Goal: Task Accomplishment & Management: Manage account settings

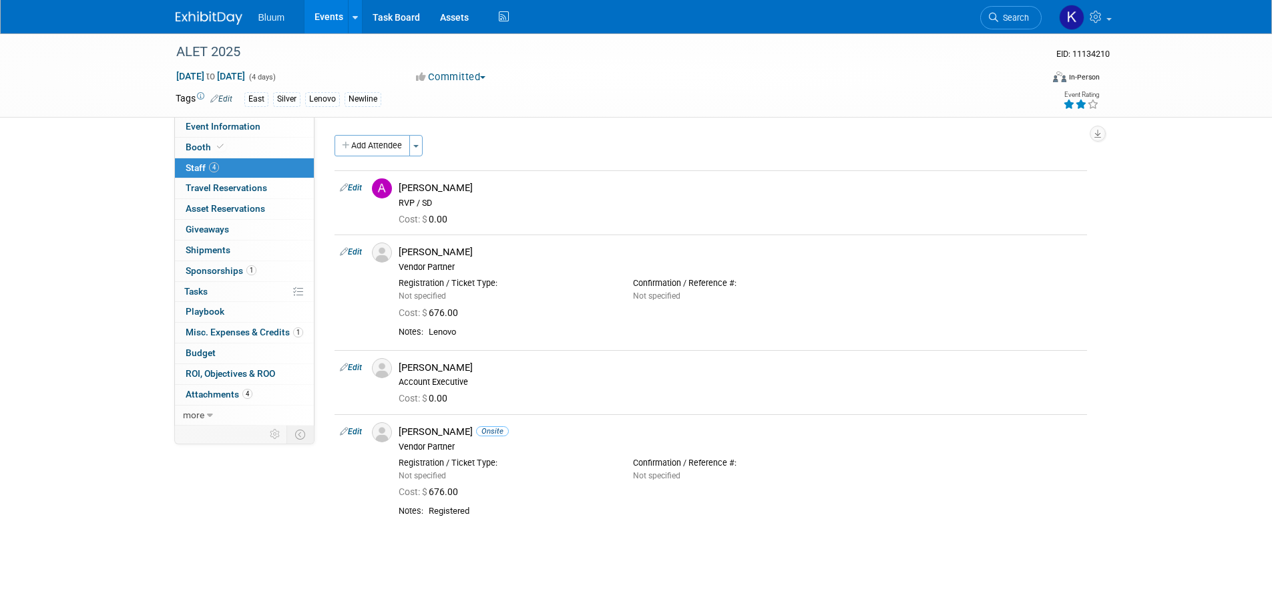
click at [336, 19] on link "Events" at bounding box center [328, 16] width 49 height 33
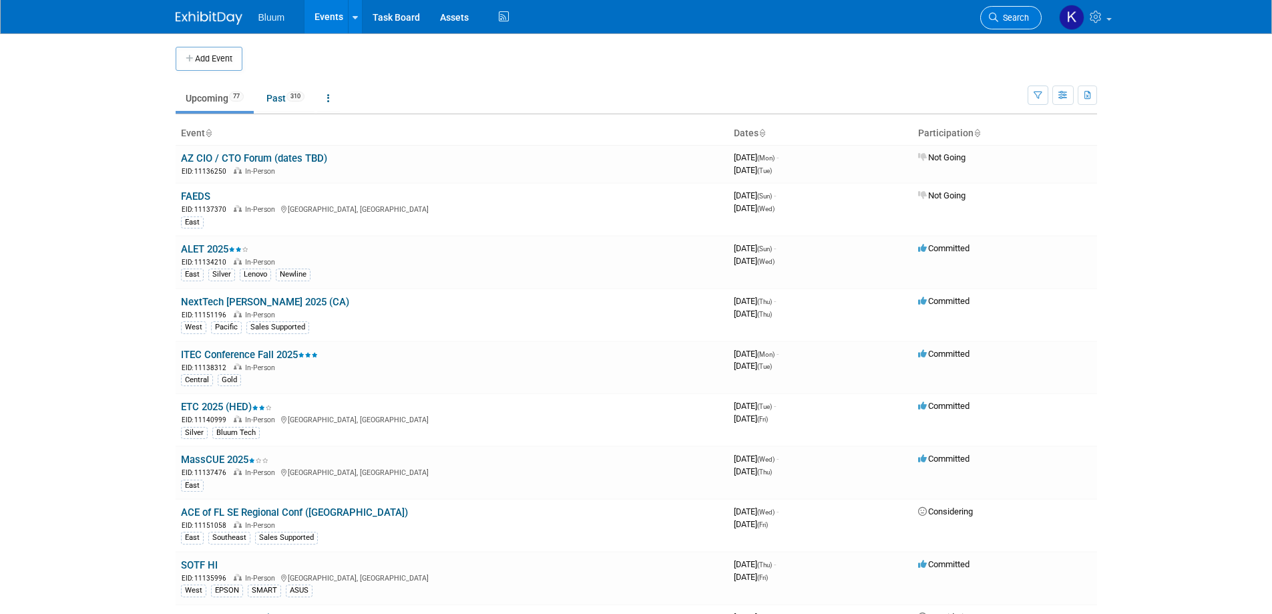
click at [1001, 24] on link "Search" at bounding box center [1010, 17] width 61 height 23
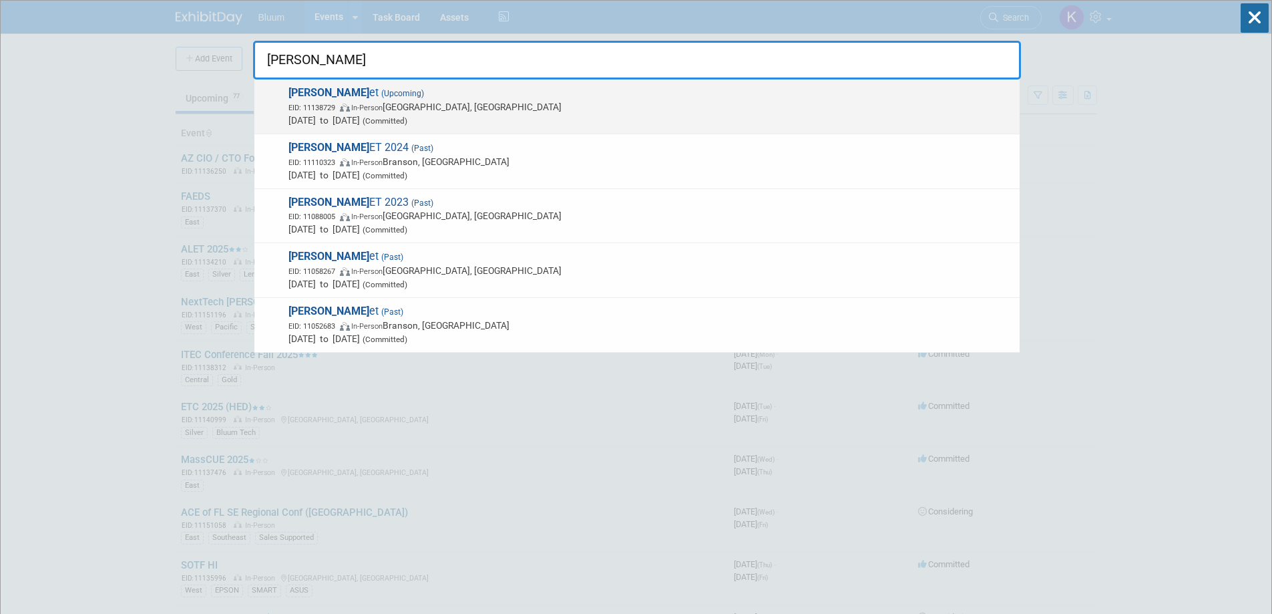
type input "moren"
click at [369, 113] on span "Oct 21, 2025 to Oct 22, 2025 (Committed)" at bounding box center [650, 119] width 724 height 13
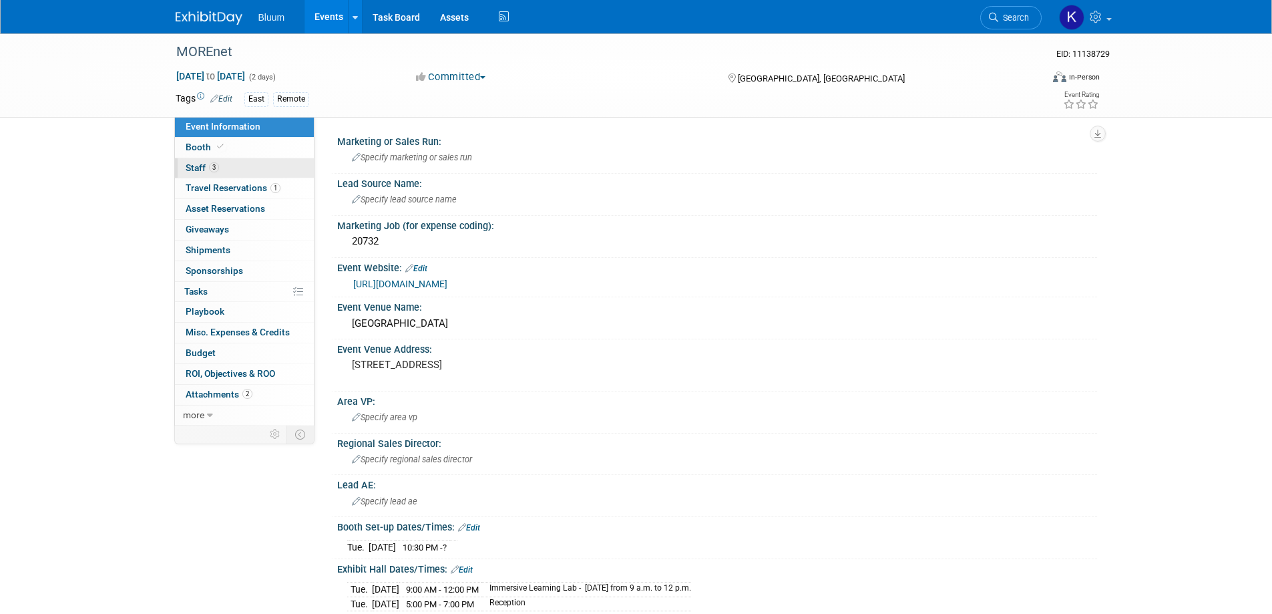
click at [196, 166] on span "Staff 3" at bounding box center [202, 167] width 33 height 11
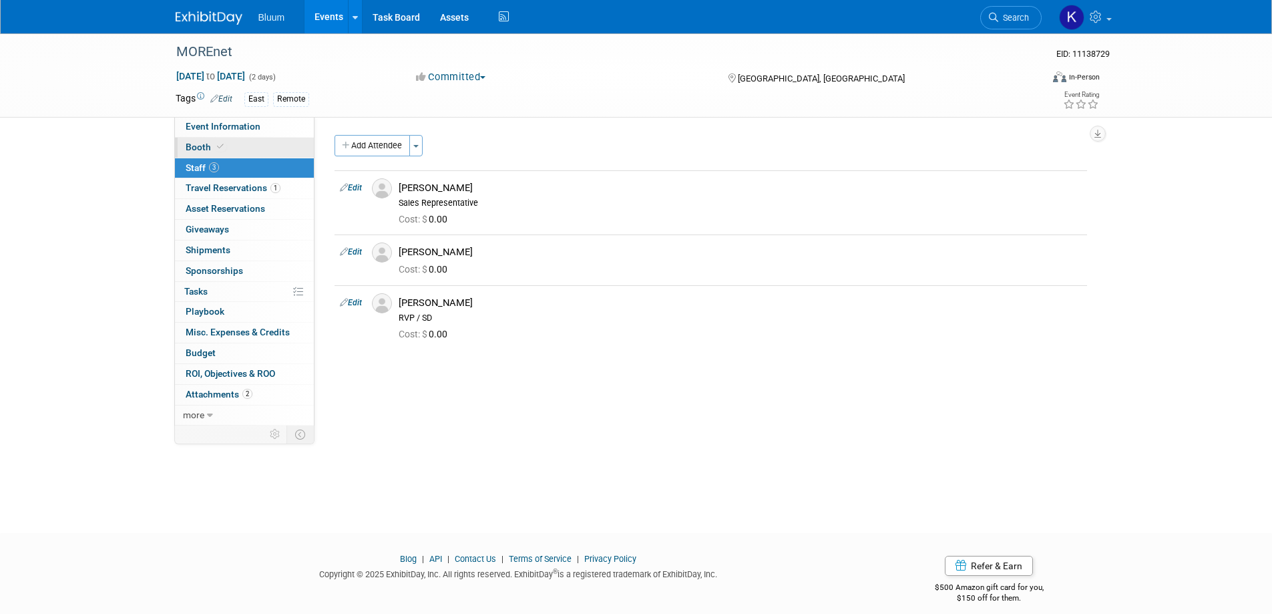
click at [200, 149] on span "Booth" at bounding box center [206, 147] width 41 height 11
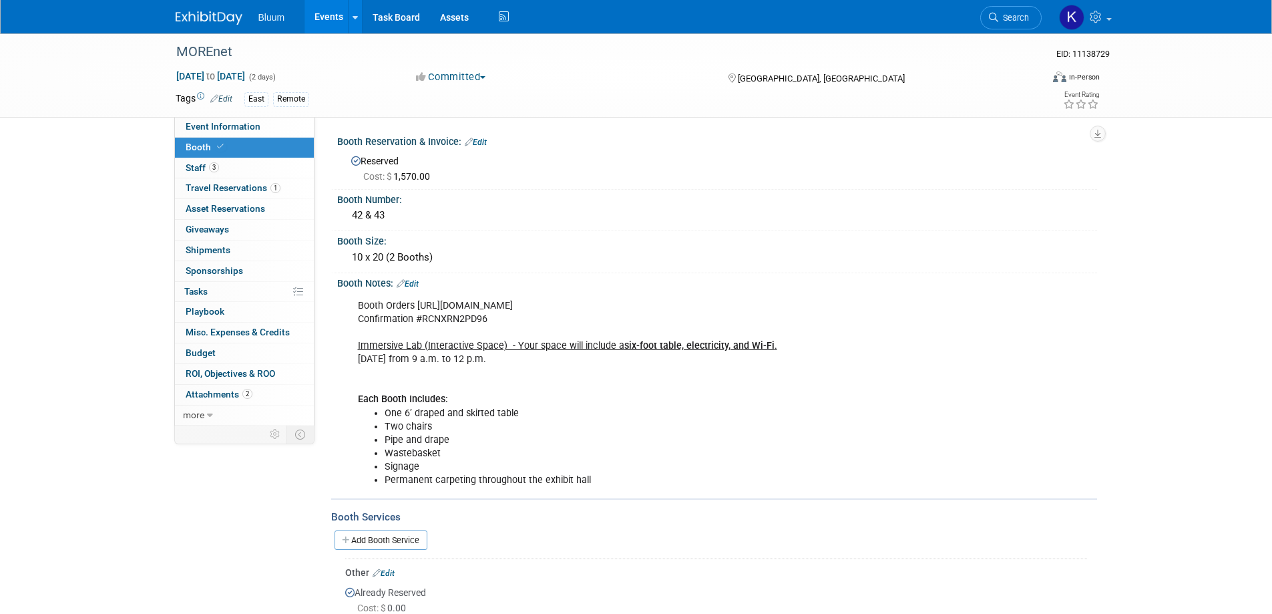
click at [409, 282] on link "Edit" at bounding box center [408, 283] width 22 height 9
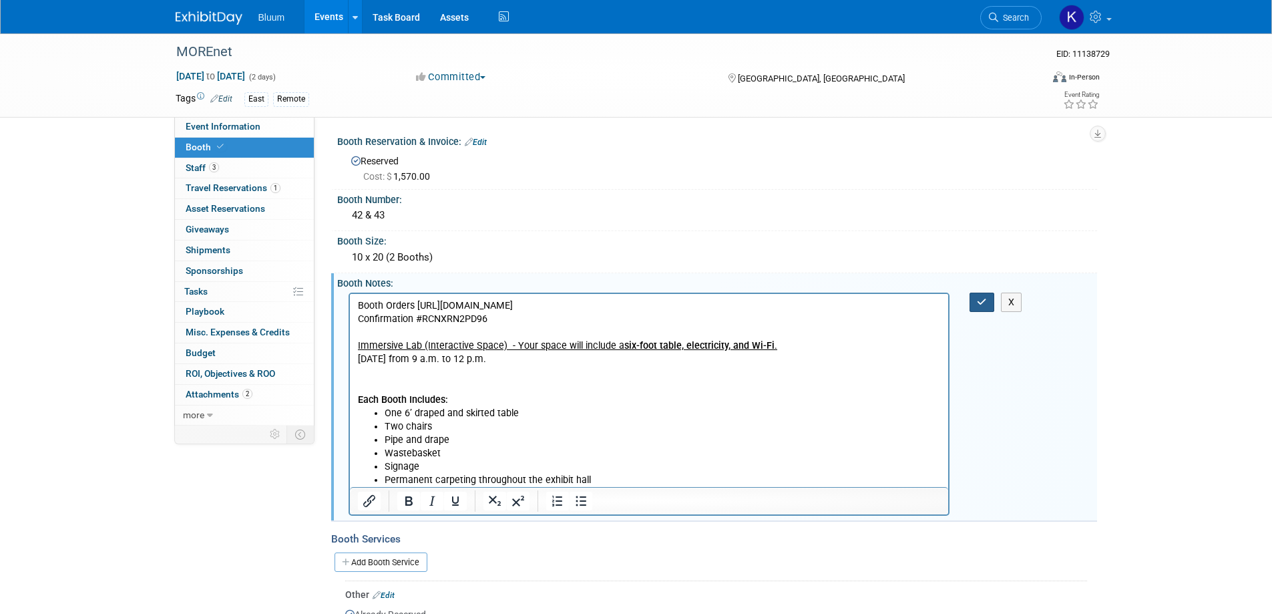
click at [993, 298] on button "button" at bounding box center [981, 301] width 25 height 19
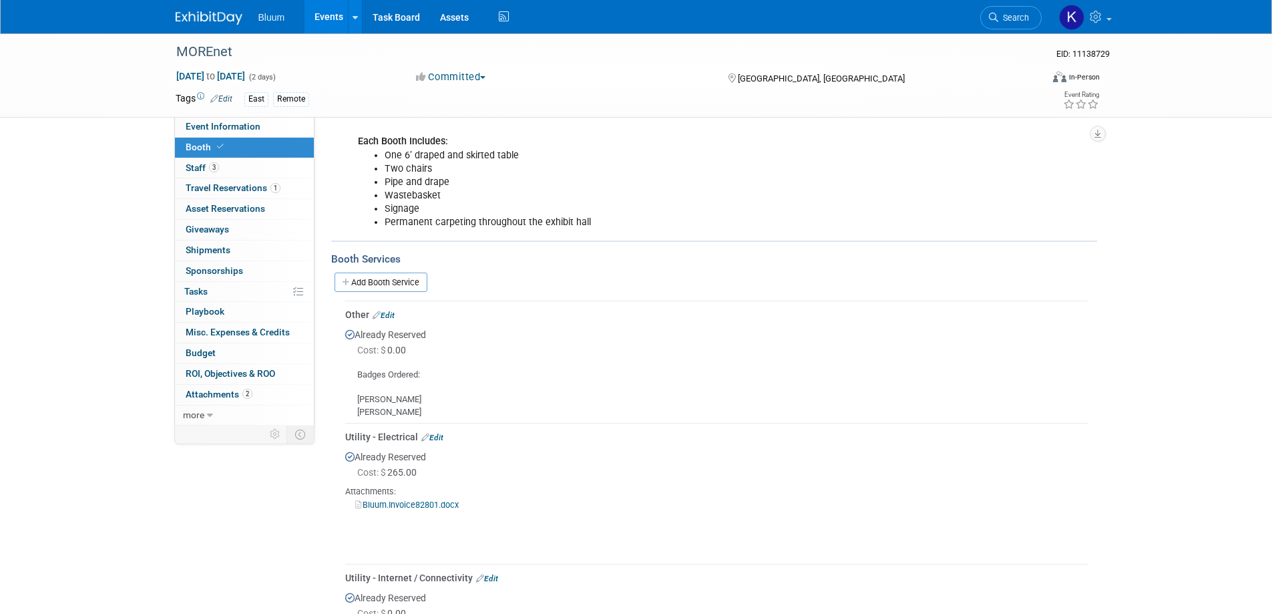
scroll to position [401, 0]
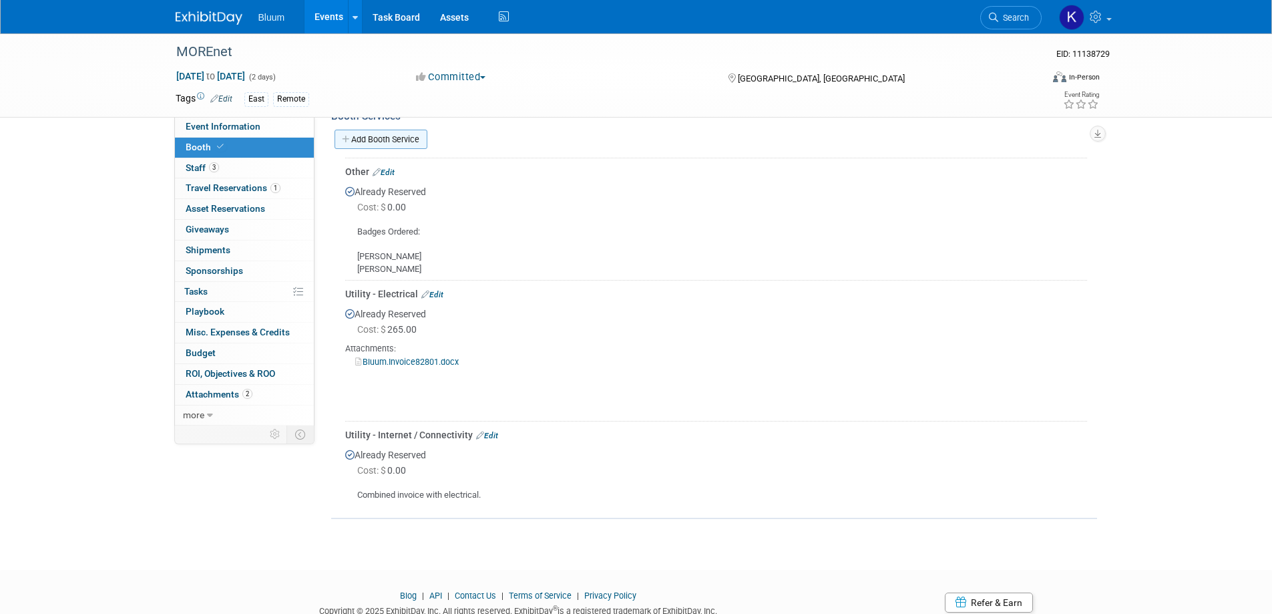
click at [409, 143] on link "Add Booth Service" at bounding box center [380, 139] width 93 height 19
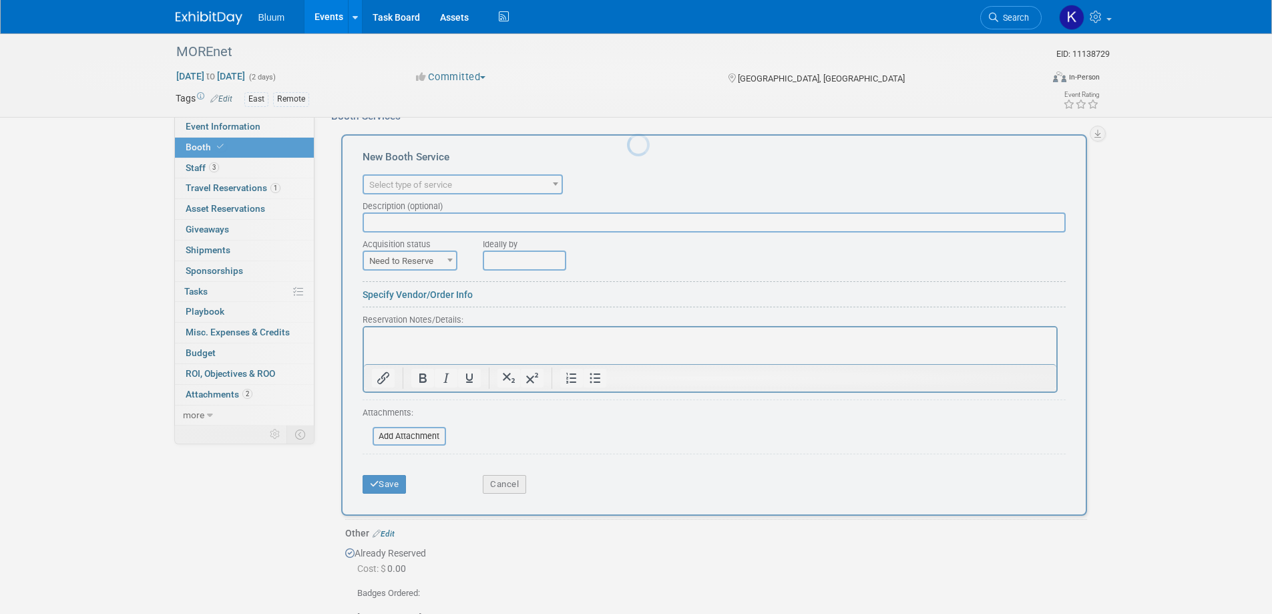
scroll to position [0, 0]
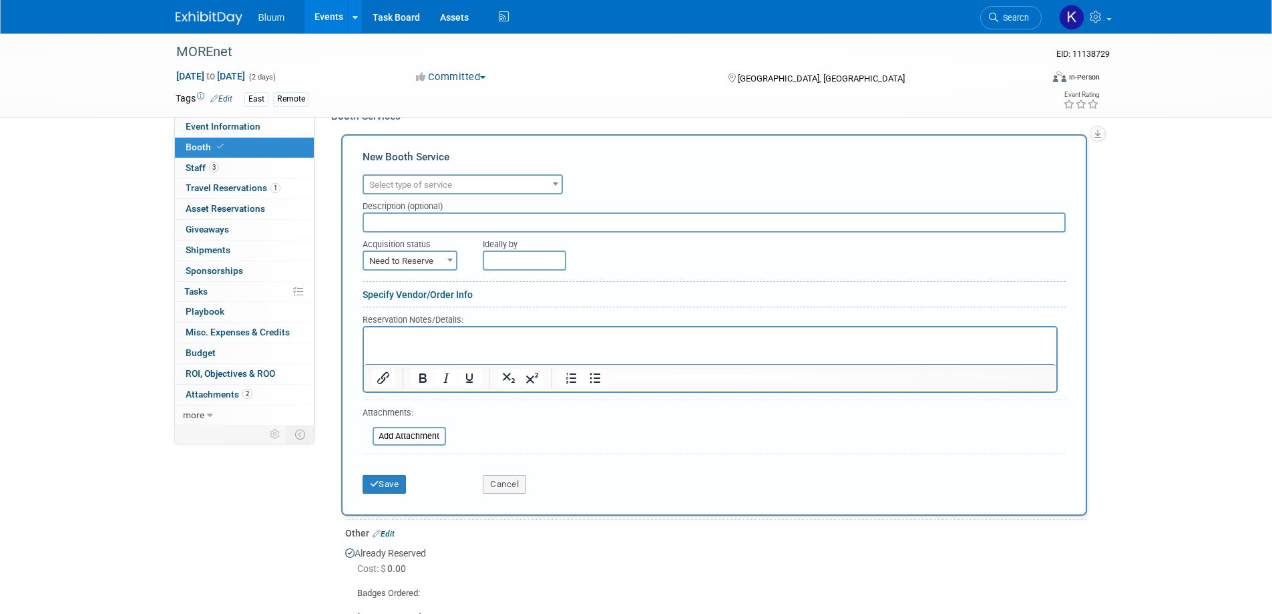
click at [409, 185] on span "Select type of service" at bounding box center [410, 185] width 83 height 10
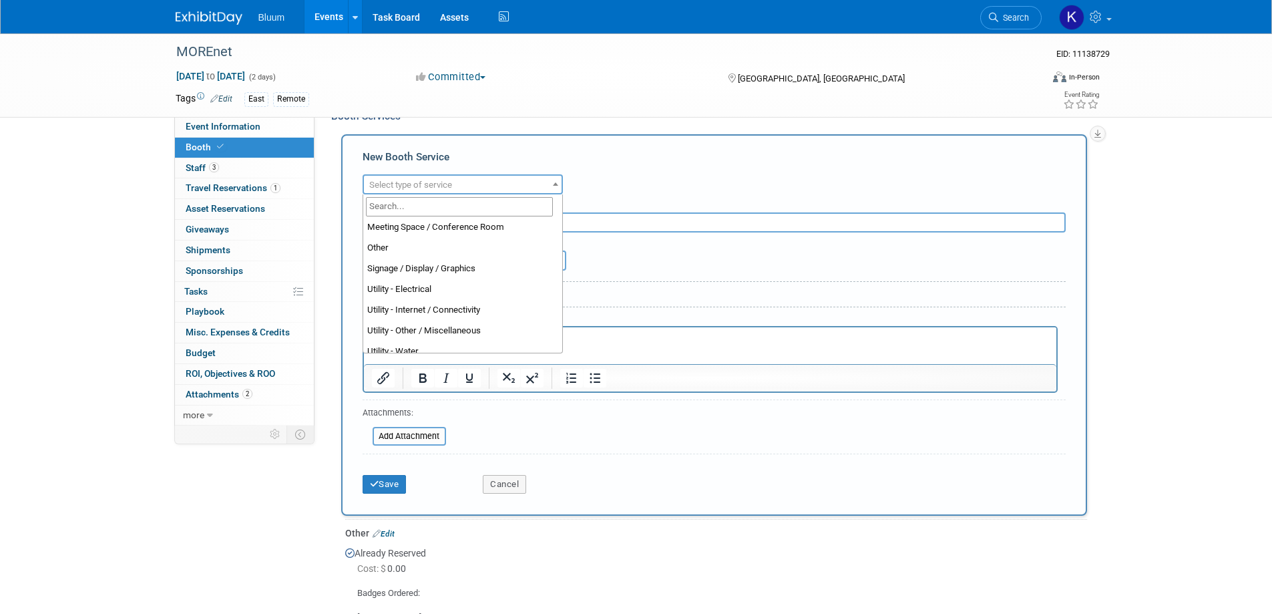
scroll to position [342, 0]
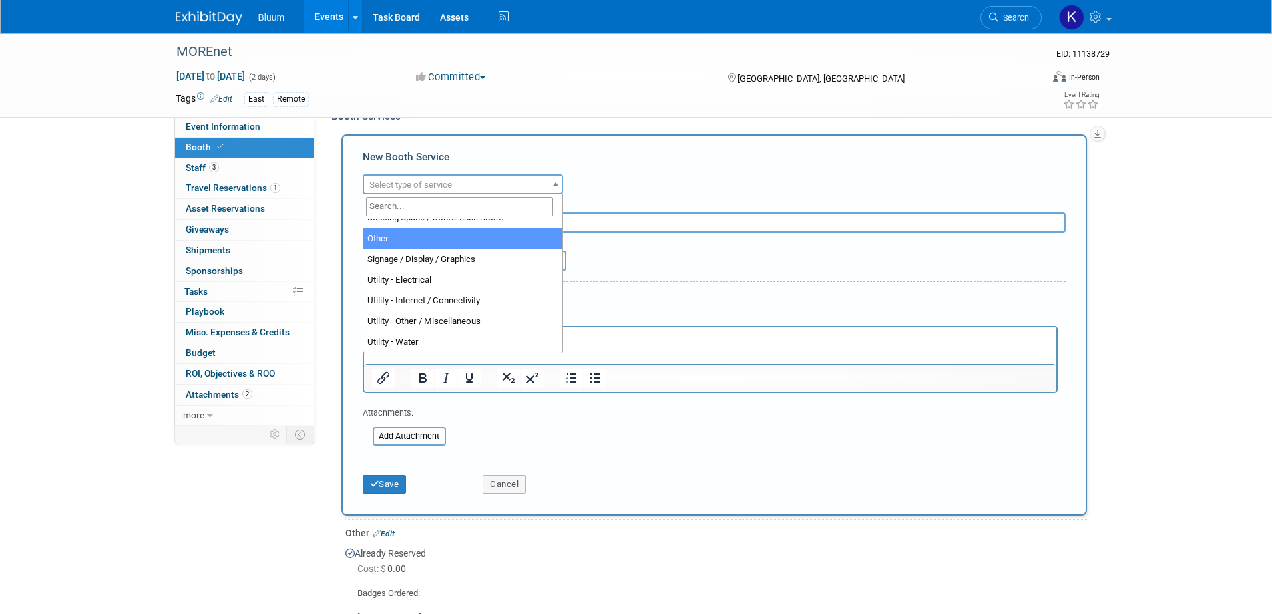
select select "1"
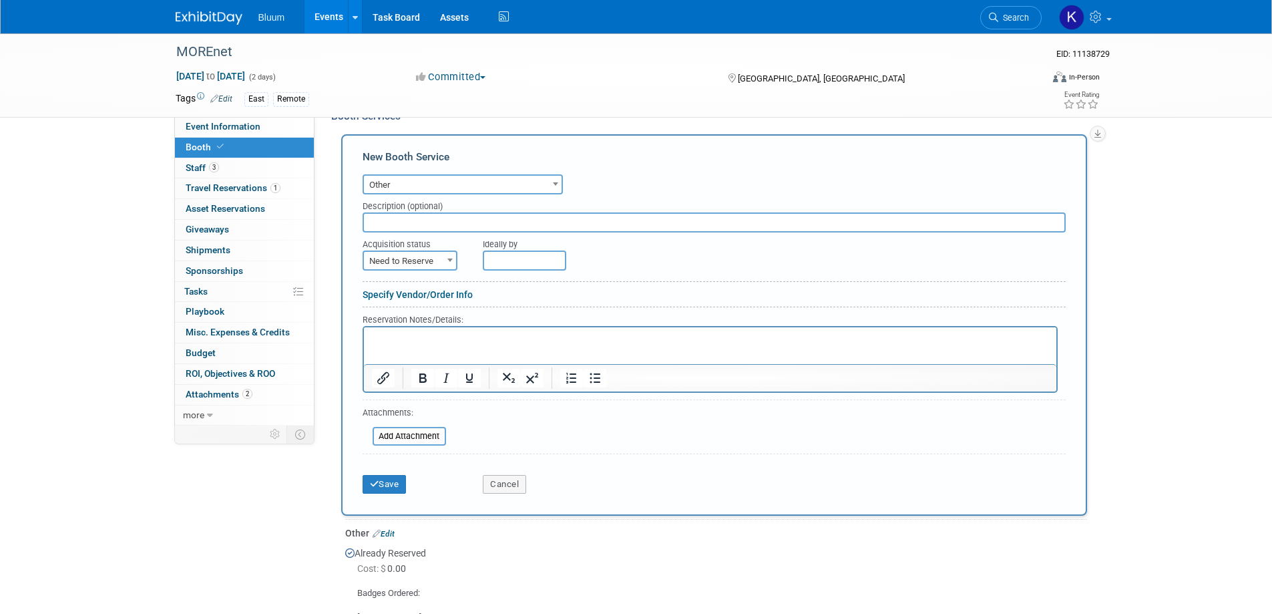
click at [415, 336] on p "Rich Text Area. Press ALT-0 for help." at bounding box center [709, 338] width 677 height 13
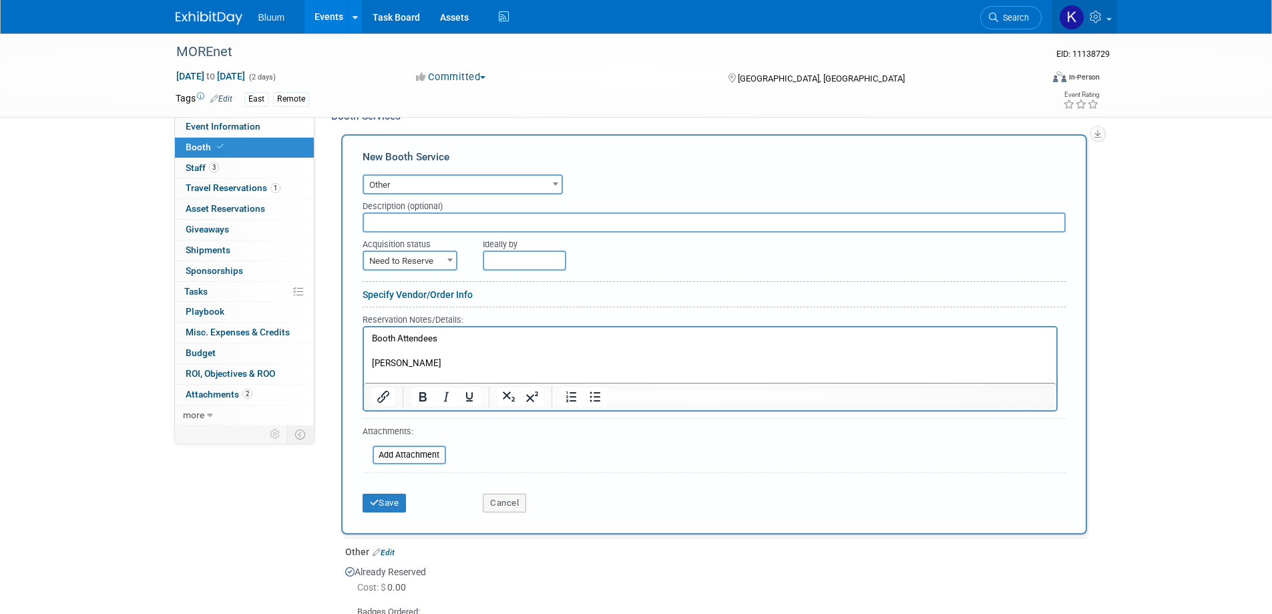
click at [1103, 19] on icon at bounding box center [1097, 17] width 15 height 12
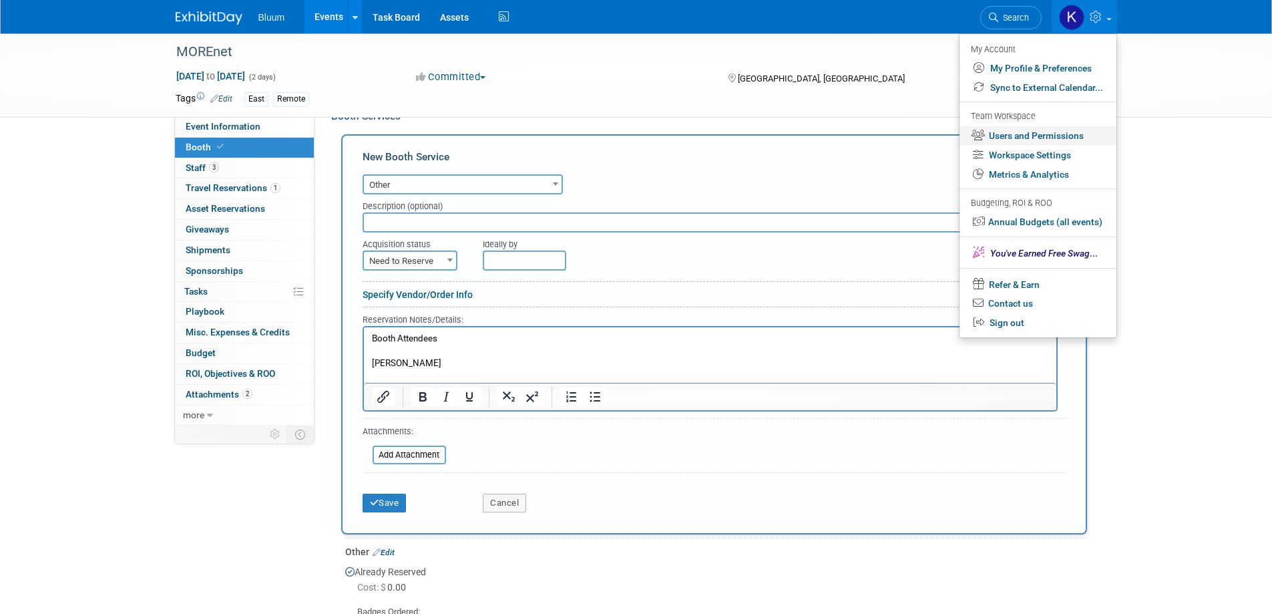
click at [1031, 138] on link "Users and Permissions" at bounding box center [1037, 135] width 157 height 19
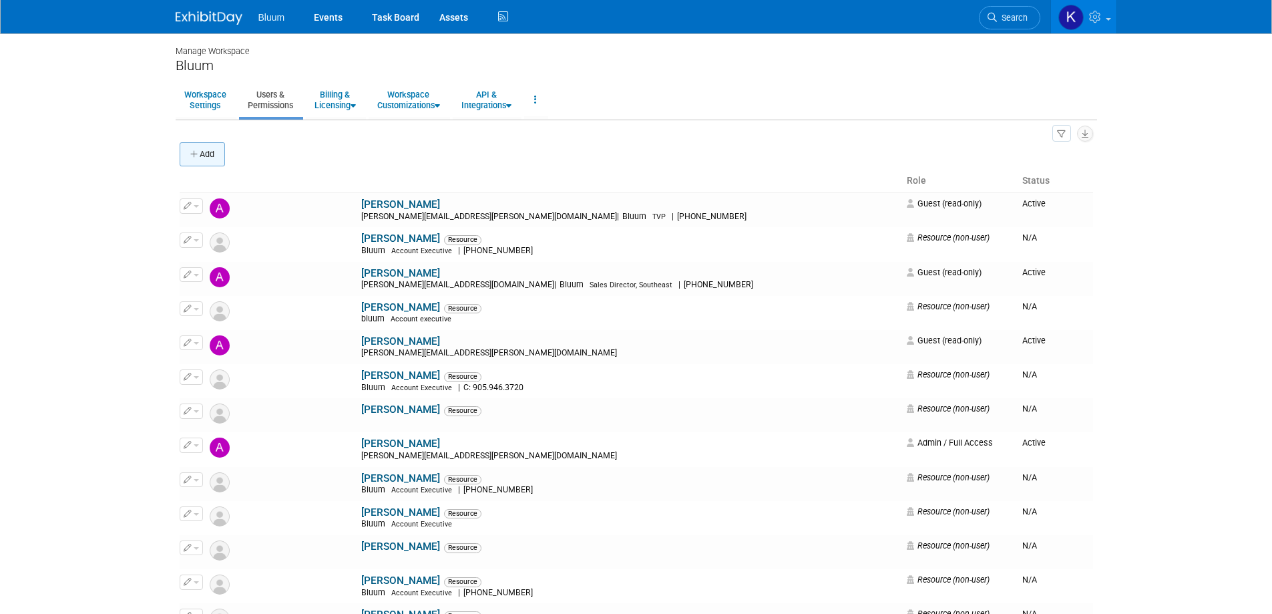
click at [181, 150] on button "Add" at bounding box center [202, 154] width 45 height 24
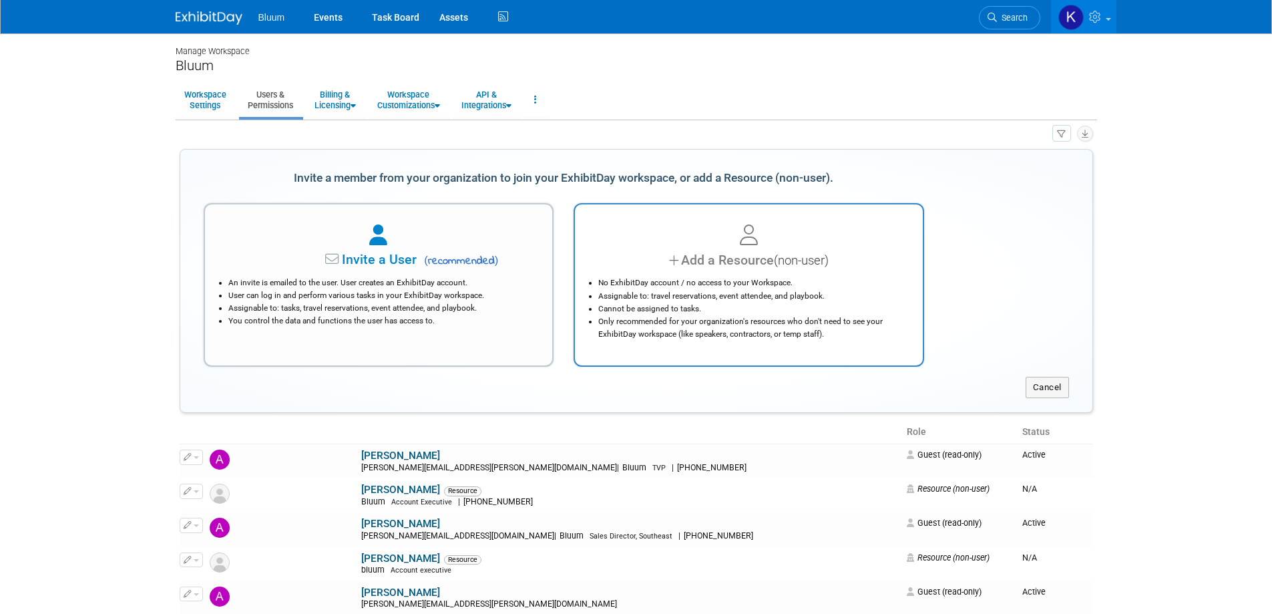
click at [693, 265] on div "Add a Resource (non-user)" at bounding box center [748, 259] width 314 height 19
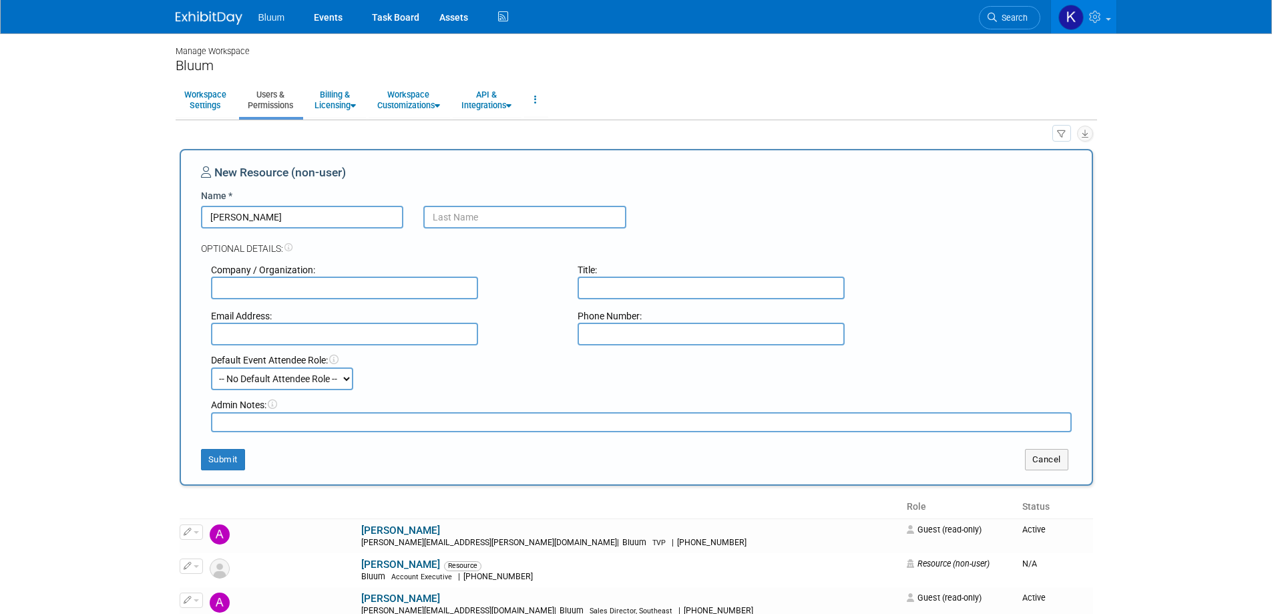
type input "[PERSON_NAME]"
type input "Allen"
type input "Maker and Coder"
click at [223, 453] on button "Submit" at bounding box center [223, 459] width 44 height 21
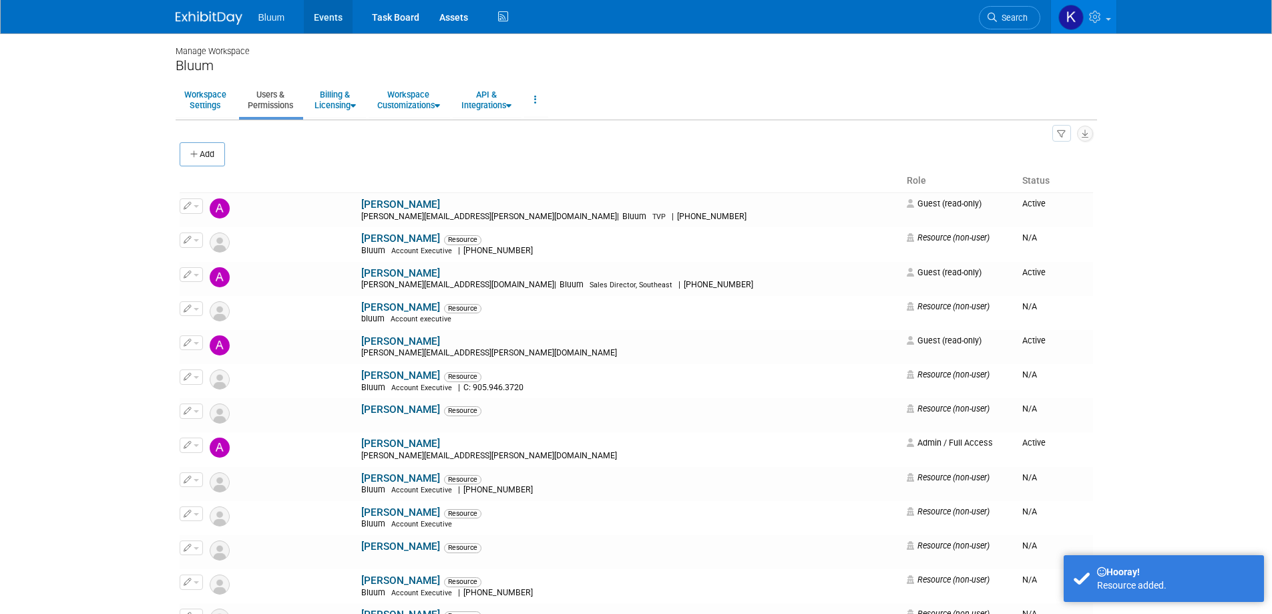
click at [332, 18] on link "Events" at bounding box center [328, 16] width 49 height 33
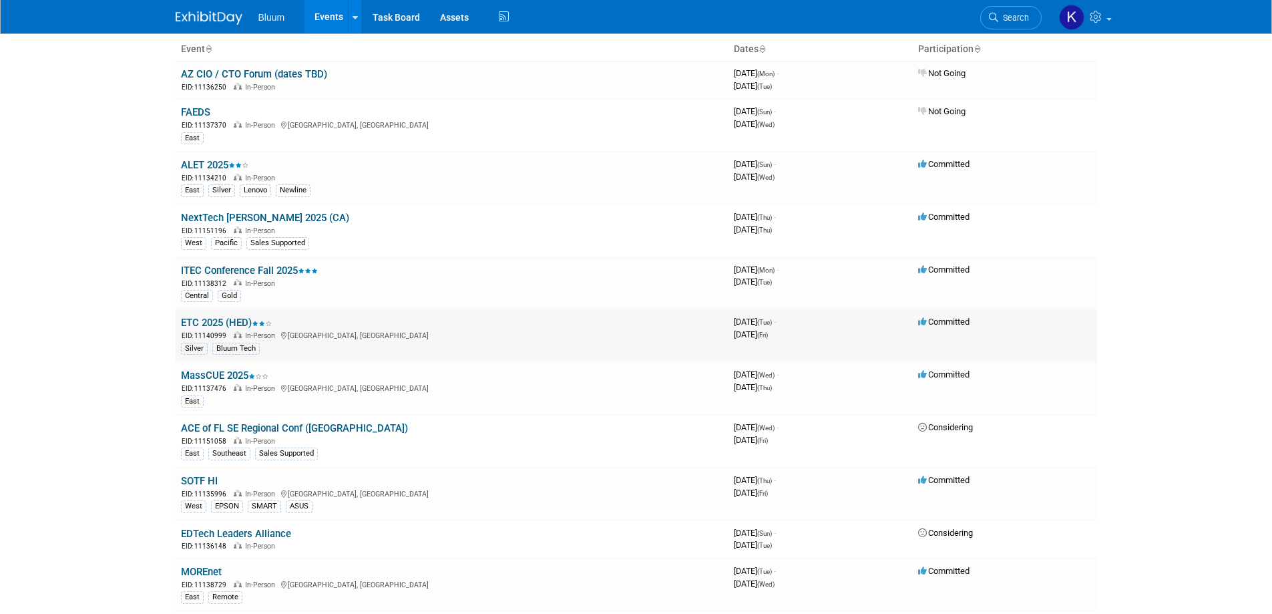
scroll to position [200, 0]
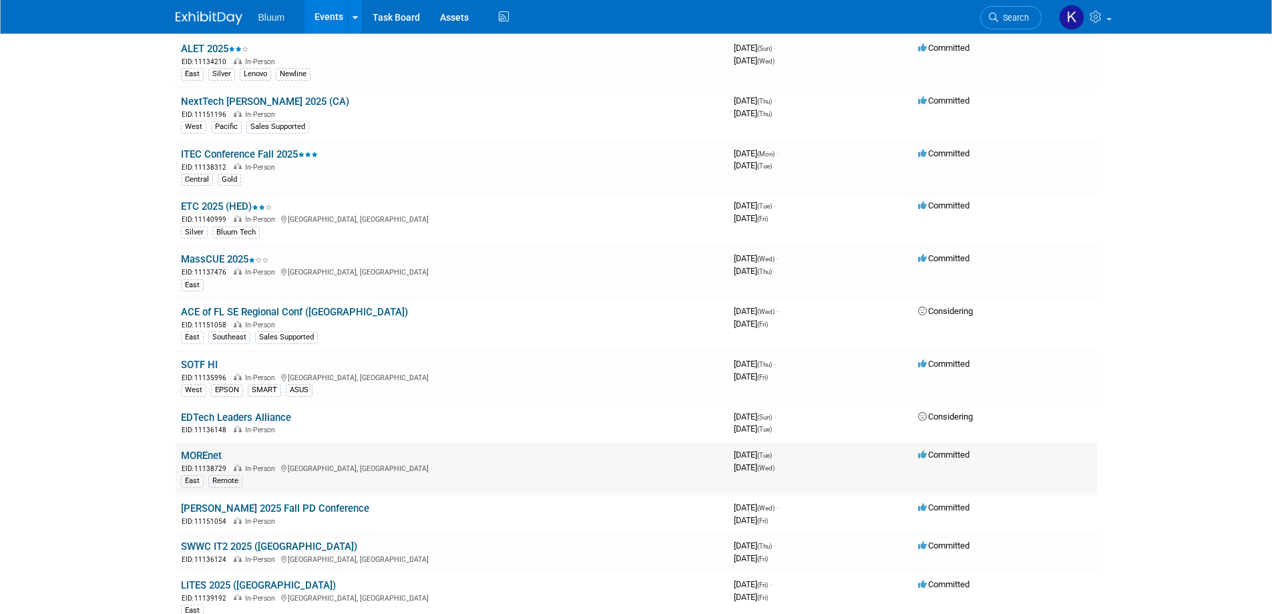
click at [196, 453] on link "MOREnet" at bounding box center [201, 455] width 41 height 12
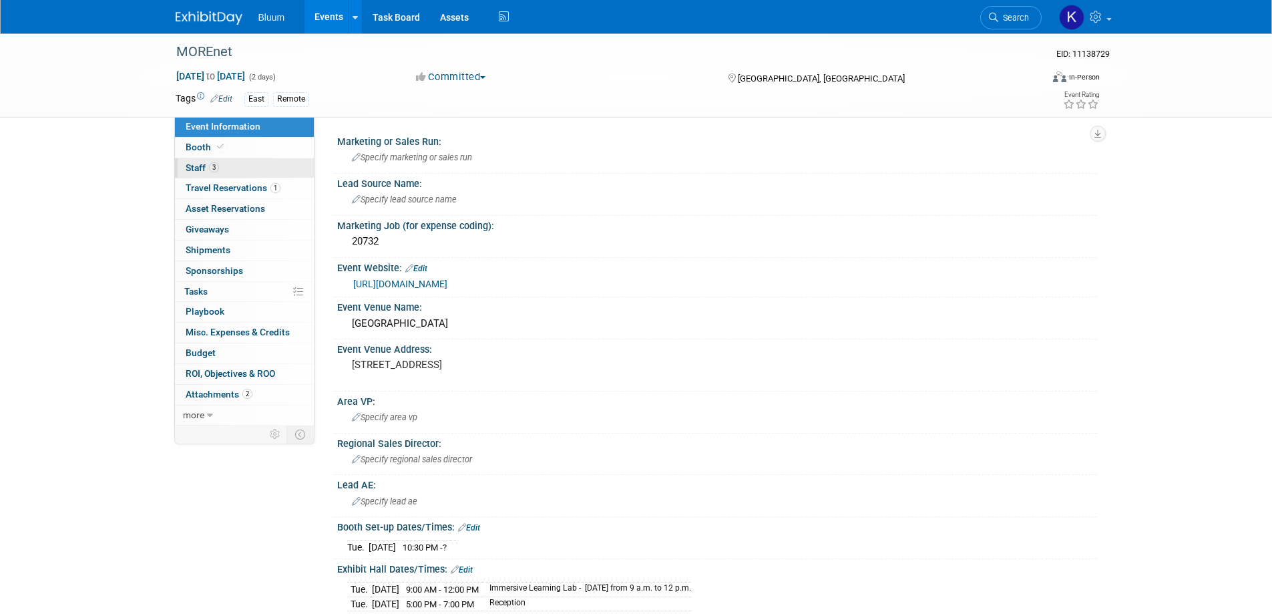
click at [200, 172] on span "Staff 3" at bounding box center [202, 167] width 33 height 11
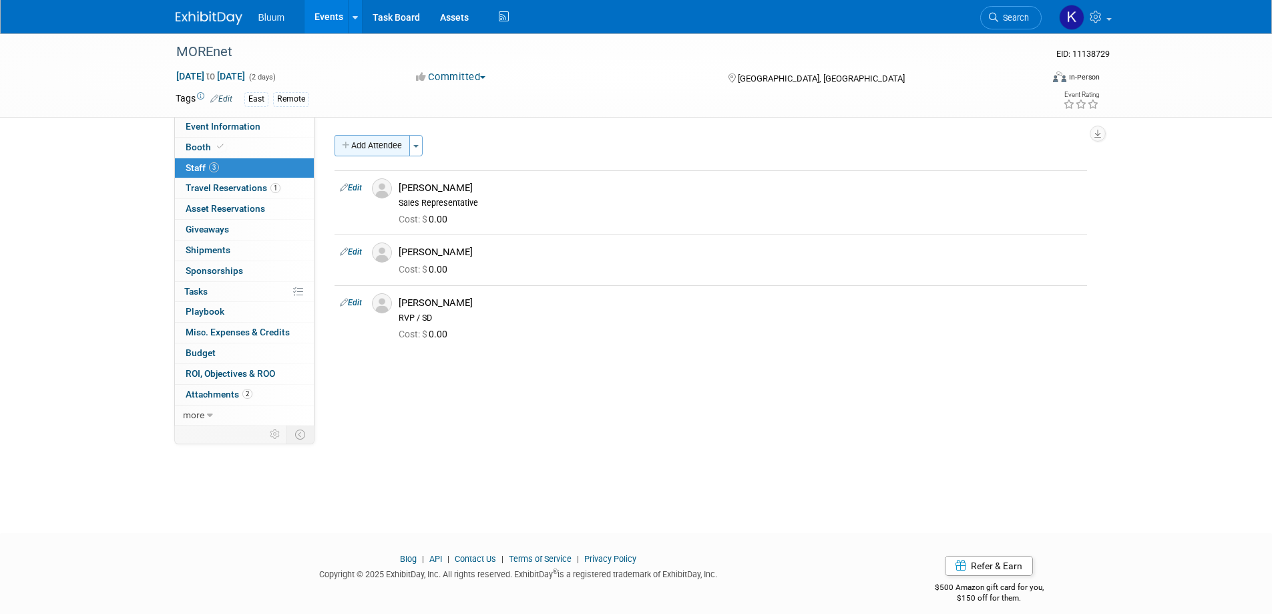
click at [405, 148] on button "Add Attendee" at bounding box center [371, 145] width 75 height 21
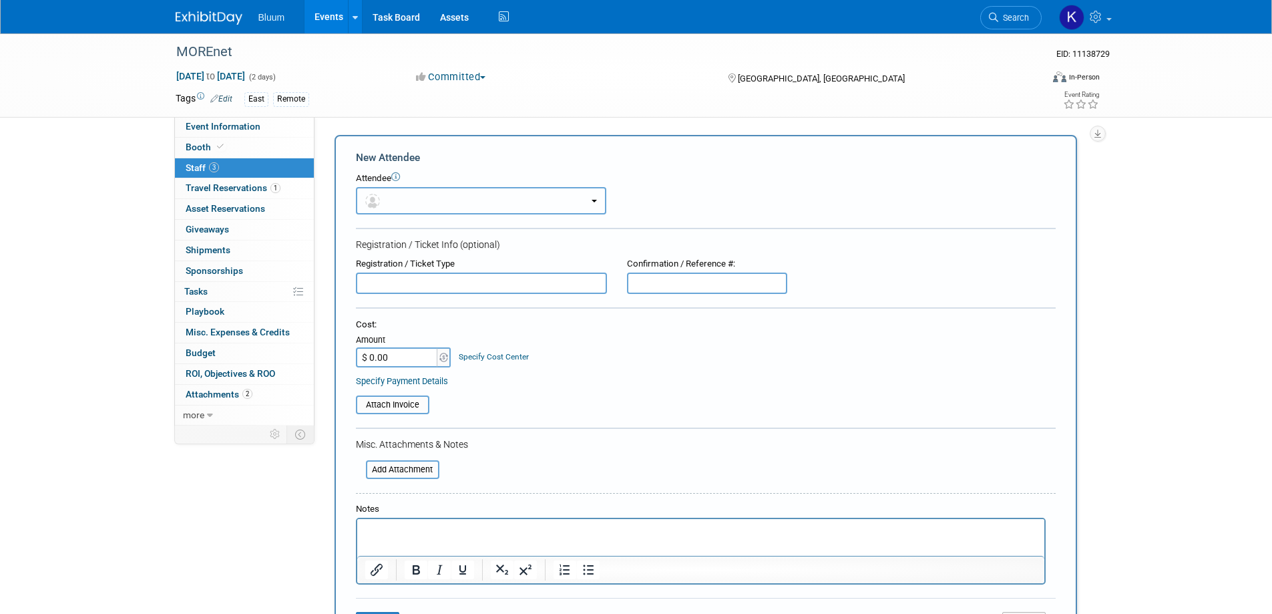
click at [424, 207] on button "button" at bounding box center [481, 200] width 250 height 27
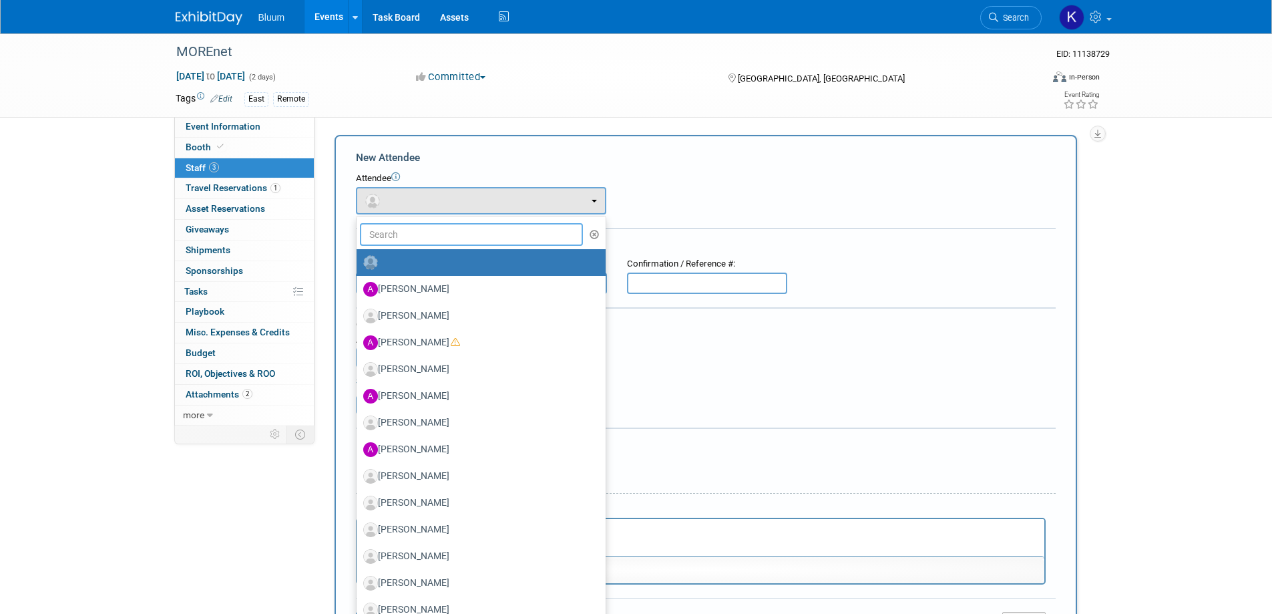
click at [402, 240] on input "text" at bounding box center [472, 234] width 224 height 23
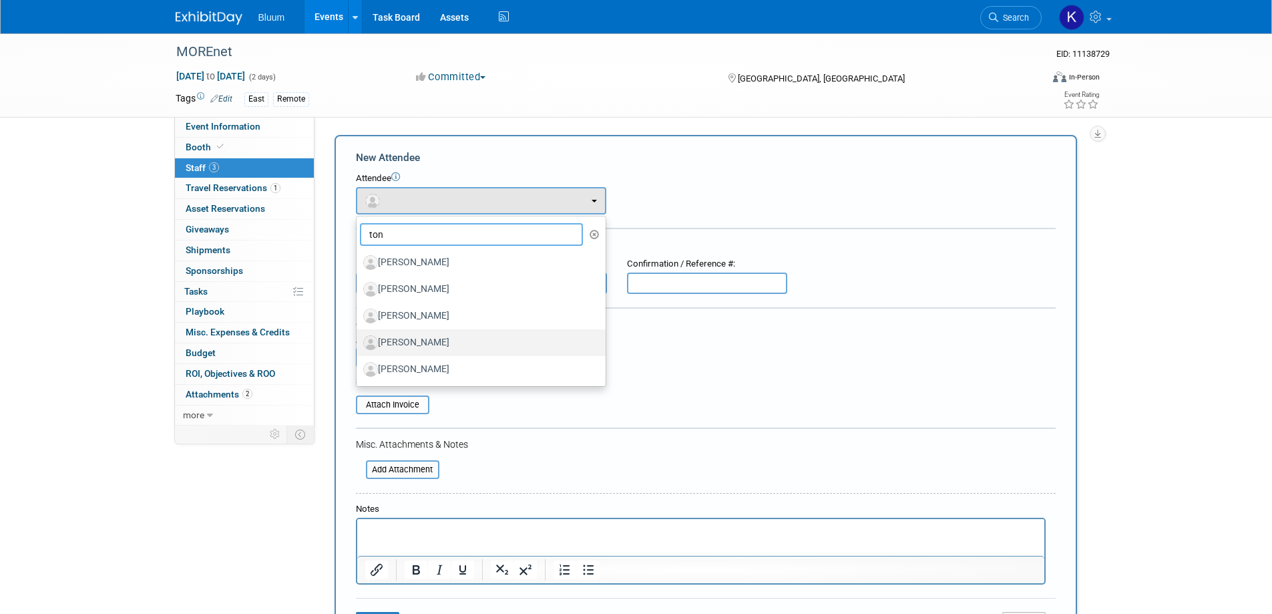
type input "ton"
click at [403, 334] on label "[PERSON_NAME]" at bounding box center [477, 342] width 229 height 21
click at [358, 336] on input "[PERSON_NAME]" at bounding box center [354, 340] width 9 height 9
select select "be80aa66-b8cd-474a-a00c-509c7574ed13"
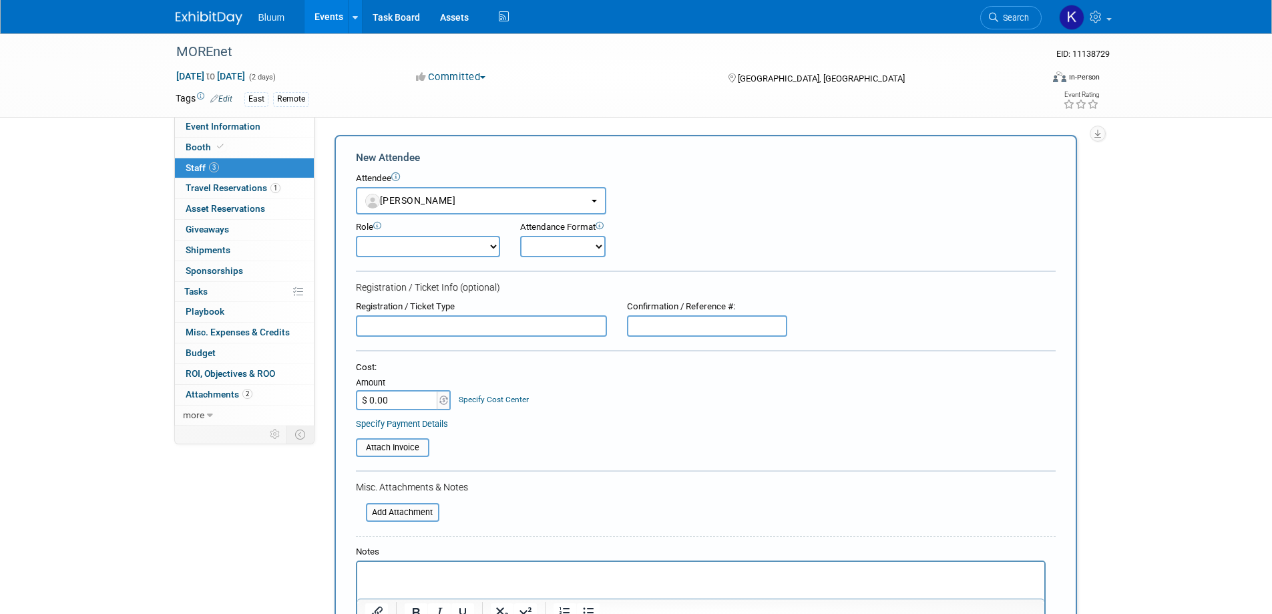
click at [399, 252] on select "Account Executive Demonstrator Event Support Host Leadership Offsite Event Supp…" at bounding box center [428, 246] width 144 height 21
select select "100"
click at [356, 236] on select "Account Executive Demonstrator Event Support Host Leadership Offsite Event Supp…" at bounding box center [428, 246] width 144 height 21
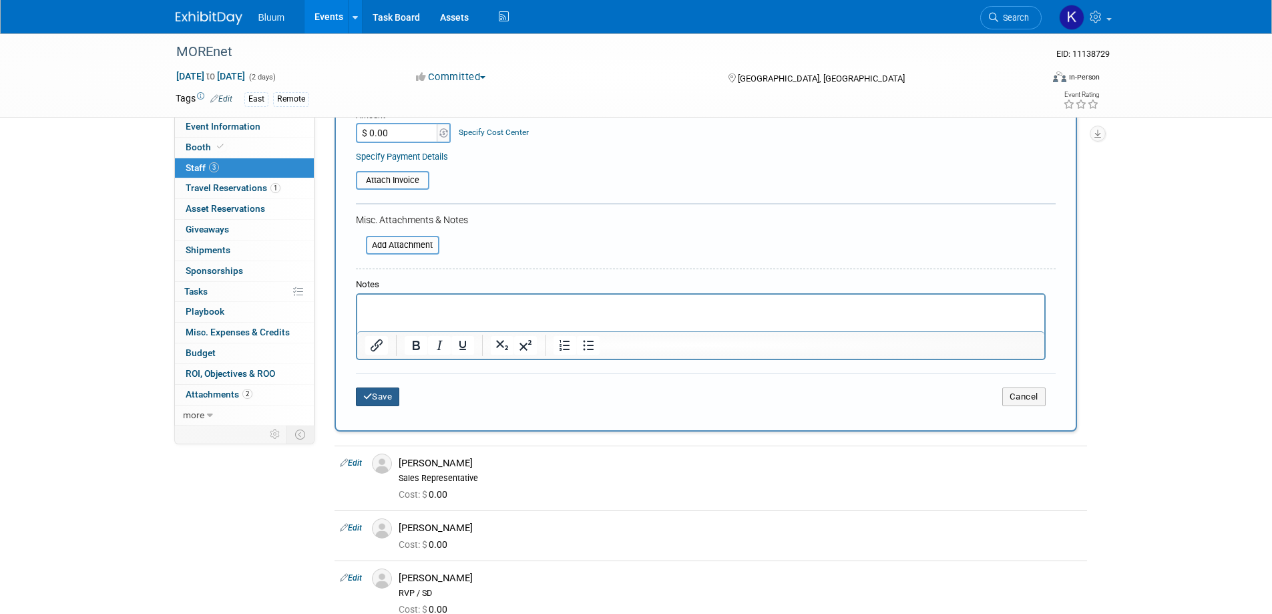
click at [389, 403] on button "Save" at bounding box center [378, 396] width 44 height 19
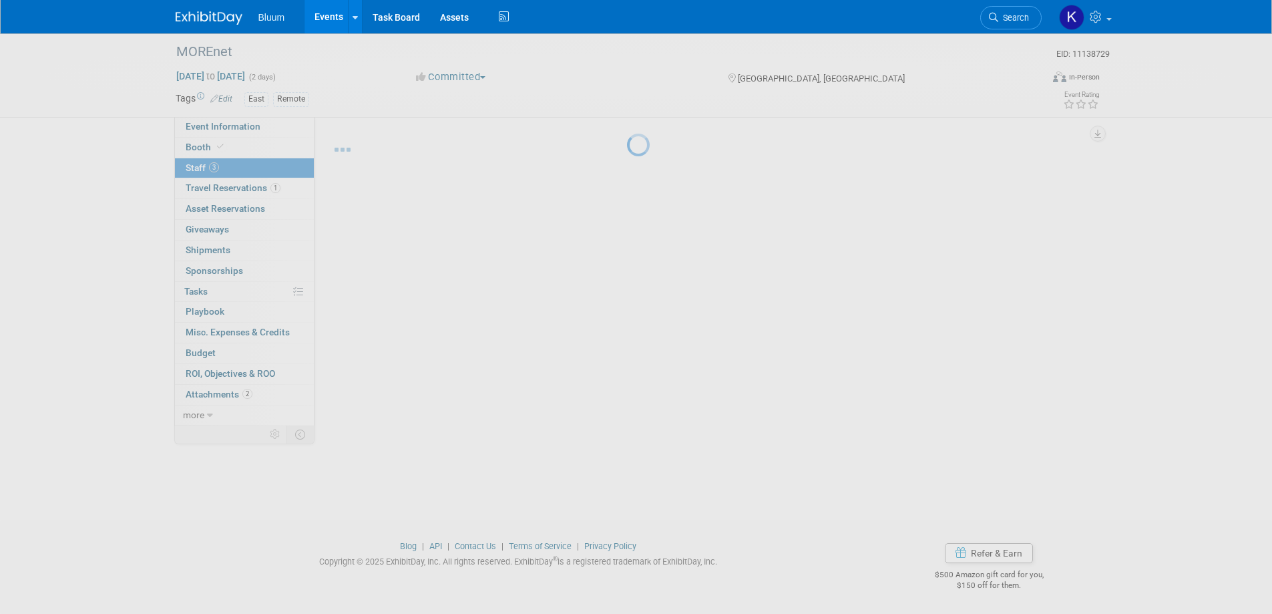
scroll to position [13, 0]
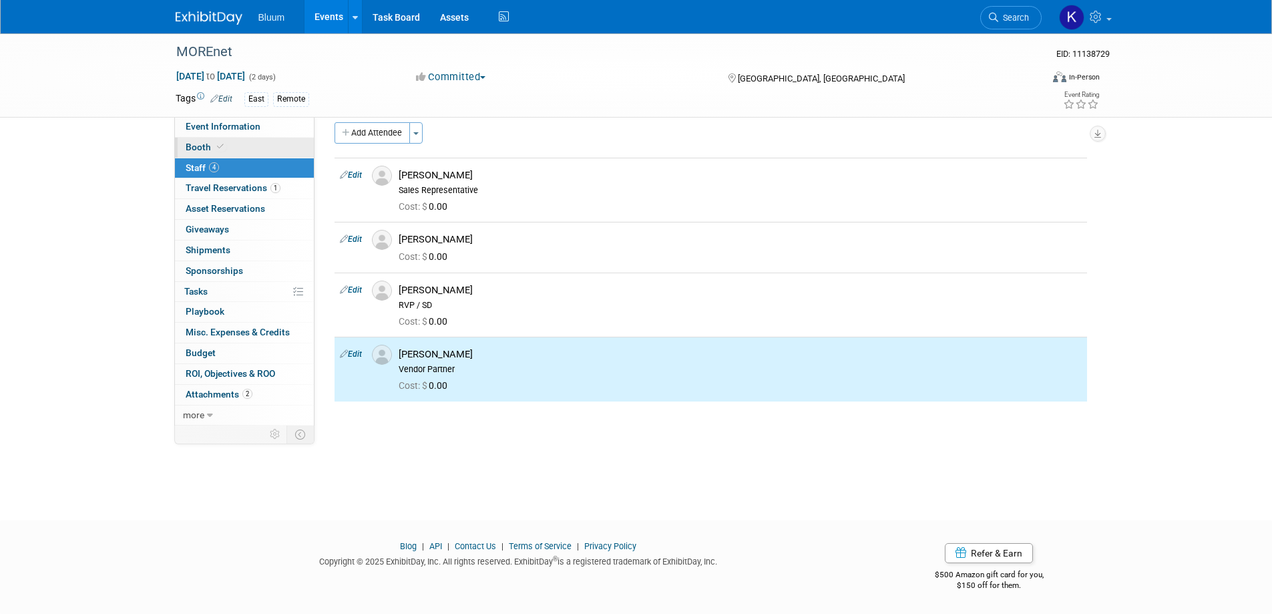
click at [198, 147] on span "Booth" at bounding box center [206, 147] width 41 height 11
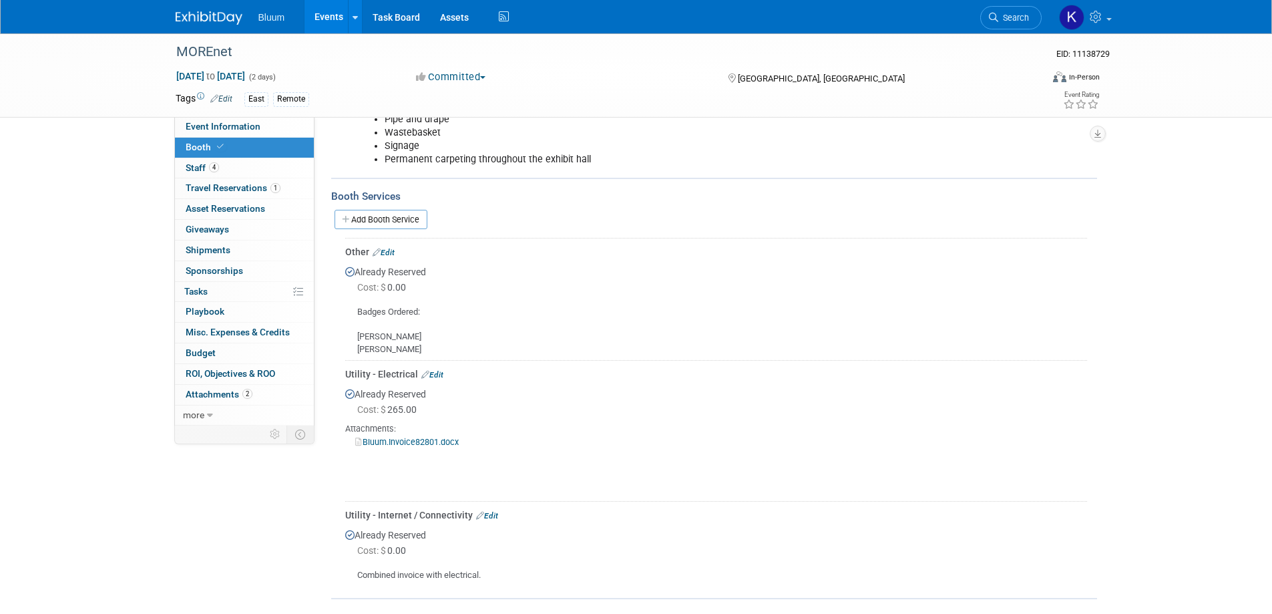
scroll to position [316, 0]
click at [390, 255] on link "Edit" at bounding box center [384, 256] width 22 height 9
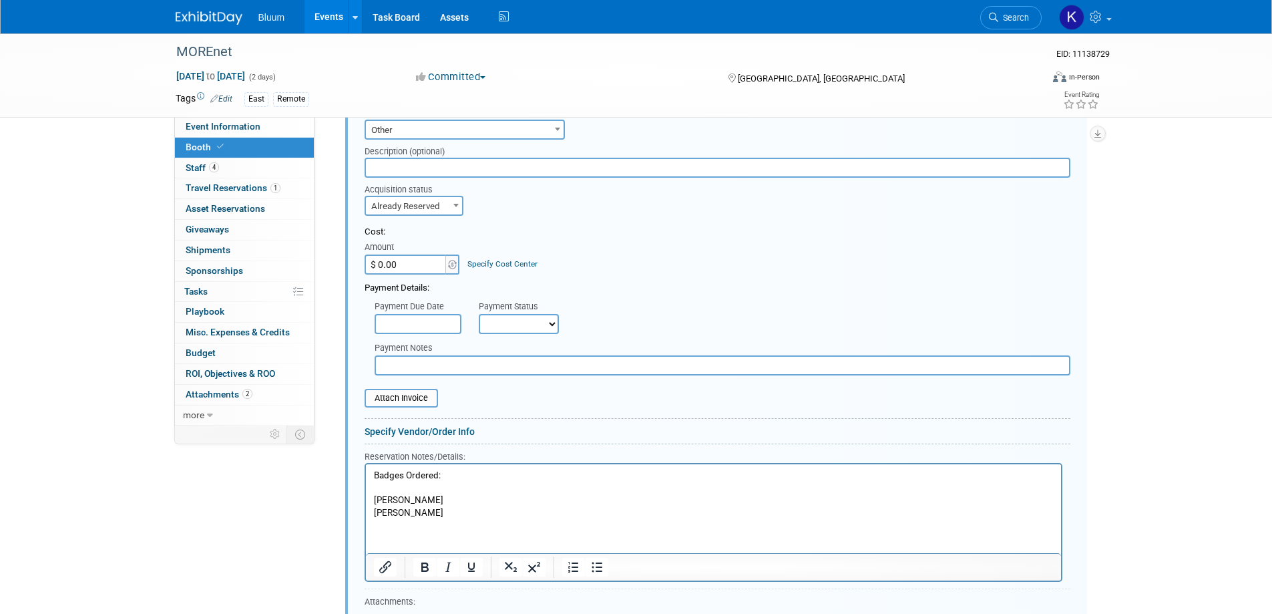
scroll to position [540, 0]
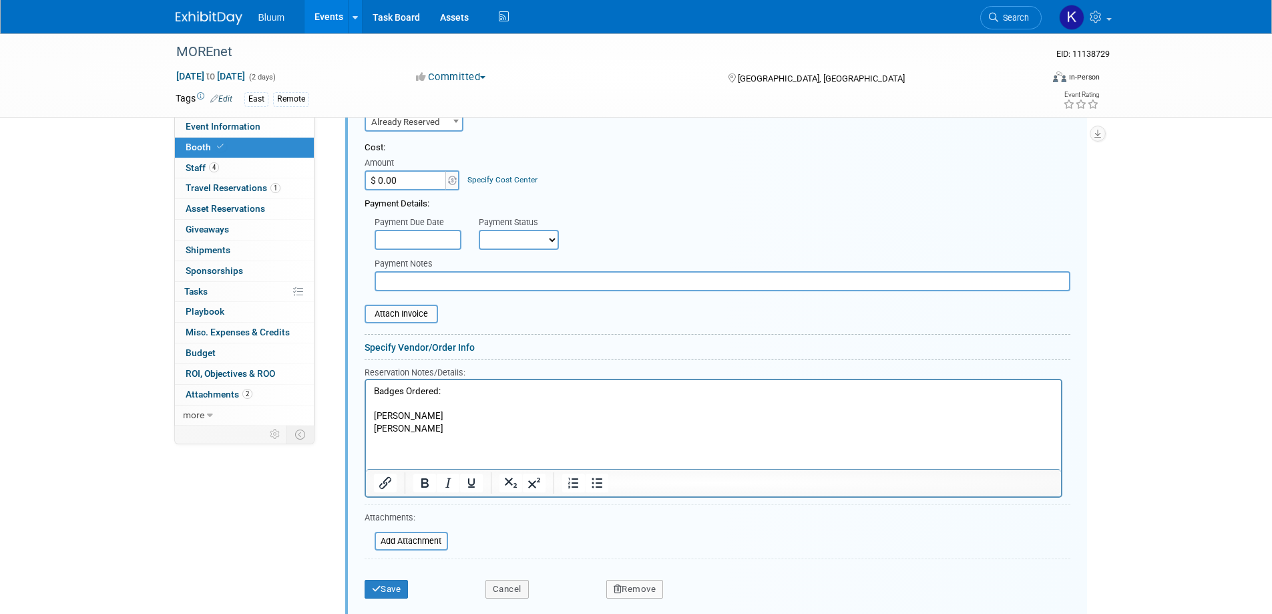
click at [407, 407] on p "Badges Ordered: [PERSON_NAME] [PERSON_NAME]" at bounding box center [713, 410] width 680 height 50
click at [383, 589] on button "Save" at bounding box center [387, 588] width 44 height 19
click at [0, 0] on div at bounding box center [0, 0] width 0 height 0
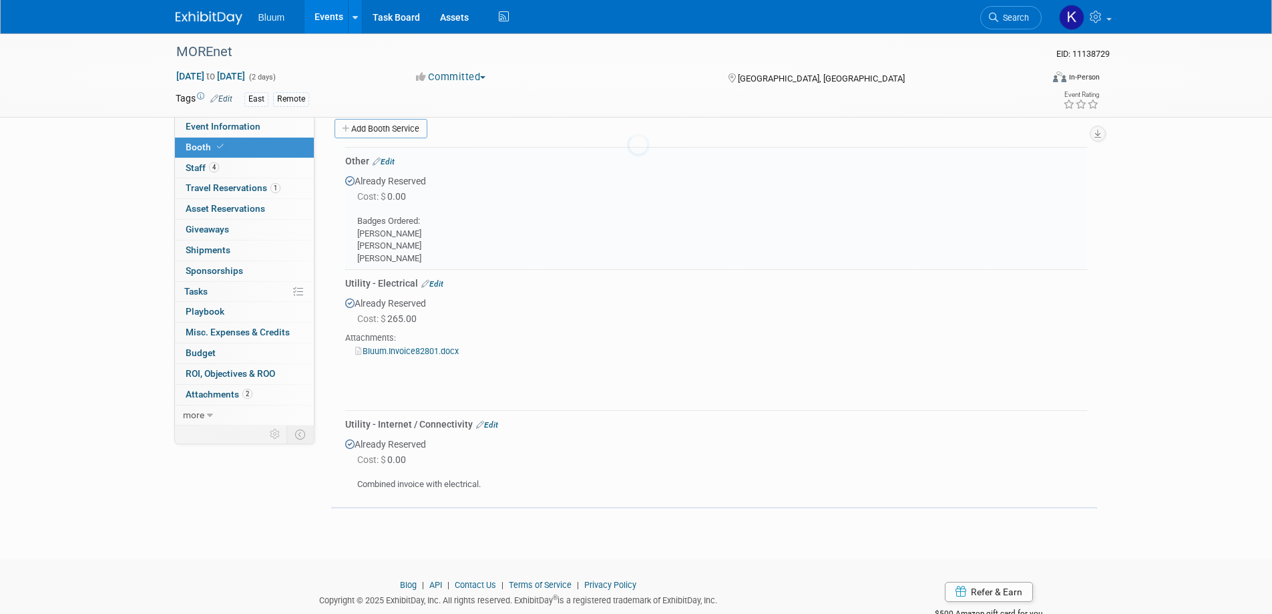
scroll to position [407, 0]
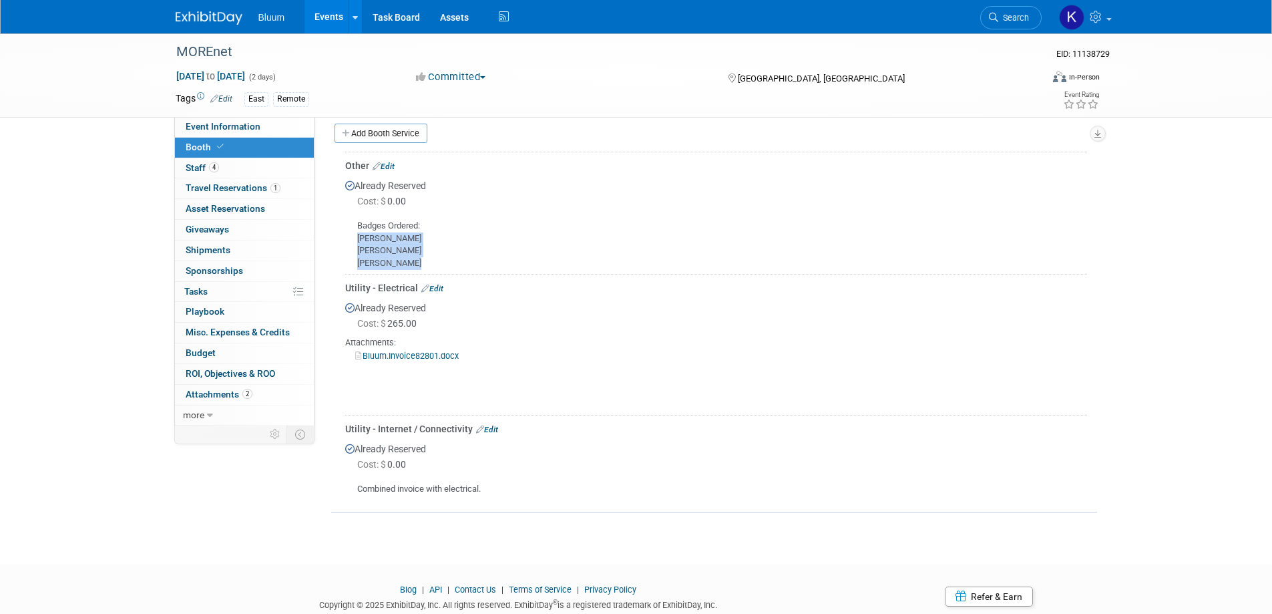
drag, startPoint x: 357, startPoint y: 236, endPoint x: 433, endPoint y: 260, distance: 79.8
click at [433, 260] on div "Badges Ordered: [PERSON_NAME] [PERSON_NAME] [PERSON_NAME]" at bounding box center [716, 239] width 742 height 60
copy div "[PERSON_NAME] [PERSON_NAME] [PERSON_NAME]"
click at [723, 286] on div "Utility - Electrical Edit" at bounding box center [716, 287] width 742 height 13
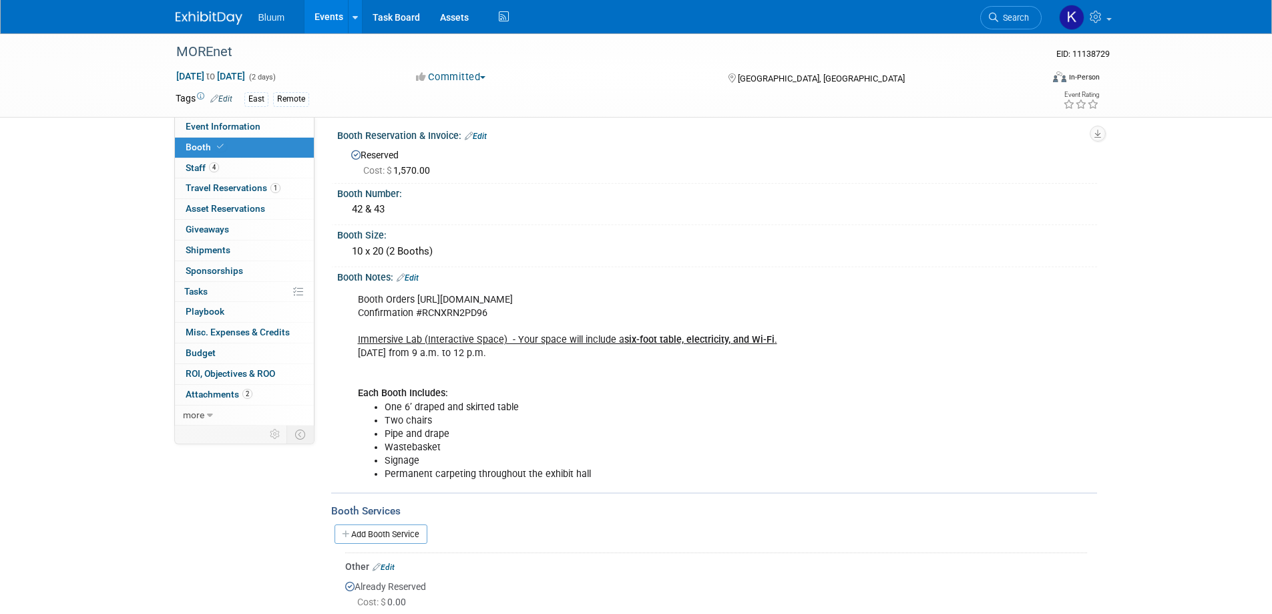
scroll to position [0, 0]
